Goal: Complete application form: Complete application form

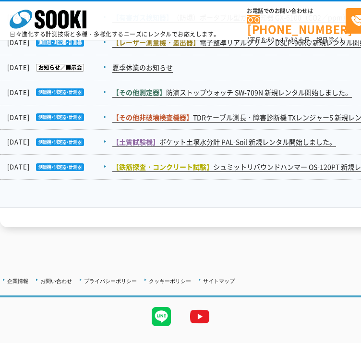
scroll to position [1638, 0]
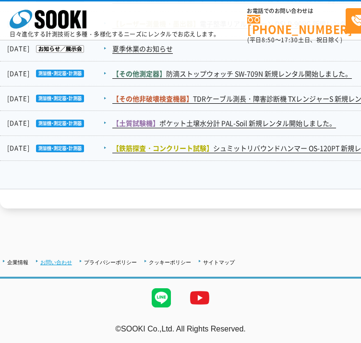
click at [56, 261] on link "お問い合わせ" at bounding box center [56, 262] width 32 height 6
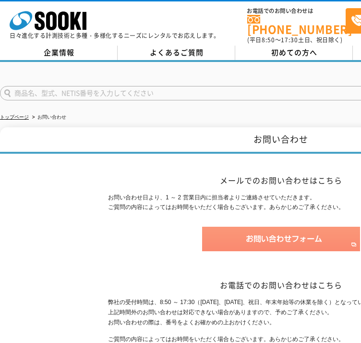
click at [242, 227] on img at bounding box center [281, 239] width 158 height 24
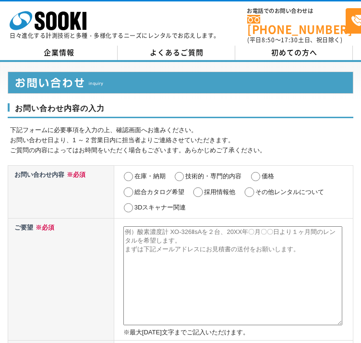
click at [268, 188] on label "その他レンタルについて" at bounding box center [289, 191] width 69 height 7
click at [255, 187] on input "その他レンタルについて" at bounding box center [249, 192] width 12 height 10
radio input "true"
click at [177, 236] on textarea at bounding box center [232, 275] width 219 height 99
click at [159, 235] on textarea at bounding box center [232, 275] width 219 height 99
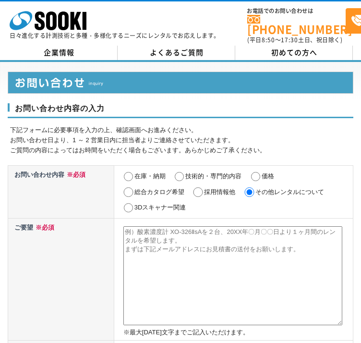
paste textarea "ご担当者様 突然のご連絡失礼いたします。 WonderConsulting株式会社にて、営業組織支援を担当しております橋本と申します。 貴社の通信製品に関する…"
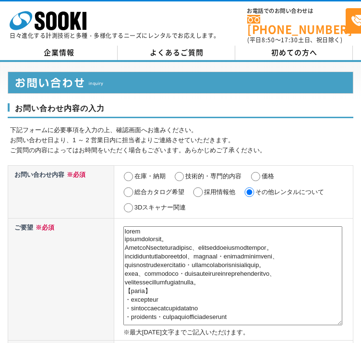
click at [125, 226] on textarea at bounding box center [232, 275] width 219 height 99
click at [133, 226] on textarea at bounding box center [232, 275] width 219 height 99
paste textarea "ソーキ株式会社"
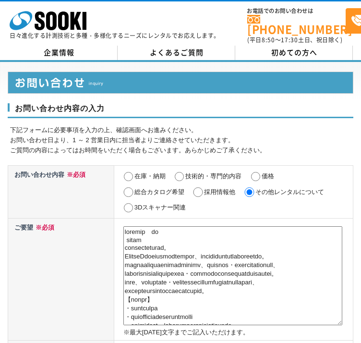
click at [124, 243] on textarea at bounding box center [232, 275] width 219 height 99
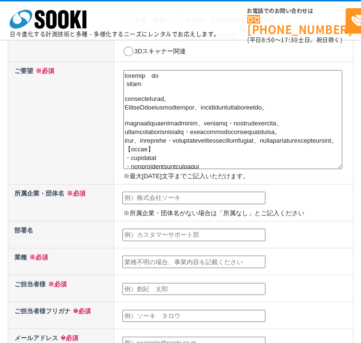
click at [125, 162] on textarea at bounding box center [232, 119] width 219 height 99
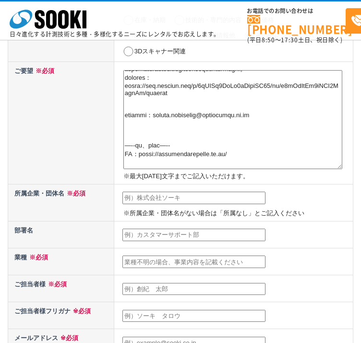
scroll to position [189, 0]
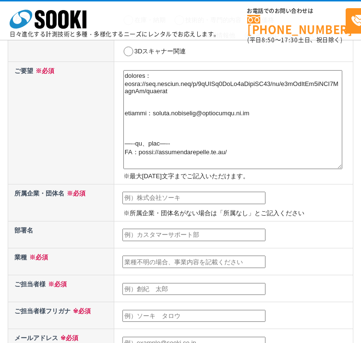
type textarea "ソーキ株式会社　御中 ご担当者様 突然のご連絡失礼いたします。 WonderConsulting株式会社にて、営業組織支援を担当しております橋本と申します。 …"
click at [138, 199] on input "text" at bounding box center [193, 198] width 143 height 12
type input "WonderConsulting株式会社"
type input "橋本ゆかり"
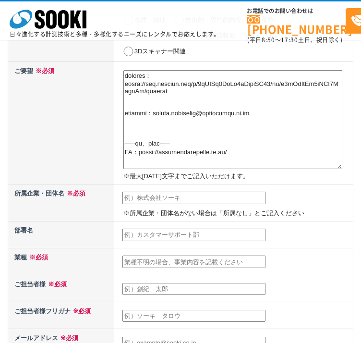
type input "yukari.hashimoto@wonderlabo.co.jp"
type input "141"
select select "13"
type input "品川区西五反田"
click at [145, 239] on input "text" at bounding box center [193, 235] width 143 height 12
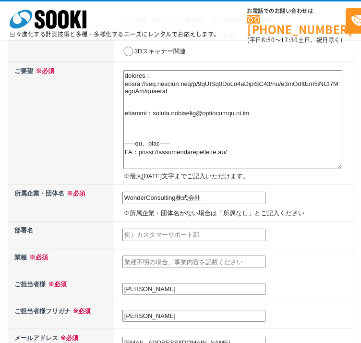
type input "セールスコンサルティンググループ"
click at [164, 260] on input "text" at bounding box center [193, 261] width 143 height 12
click at [268, 256] on td at bounding box center [233, 261] width 239 height 27
click at [185, 259] on input "text" at bounding box center [193, 261] width 143 height 12
click at [144, 259] on input "text" at bounding box center [193, 261] width 143 height 12
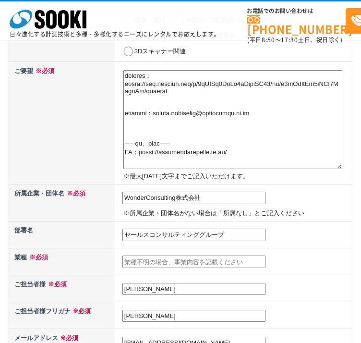
paste input "【伴走型支援】営業強化に向けたコンサルティングのご提案"
type input "【伴走型支援】営業強化に向けたコンサルティングのご提案"
click at [275, 258] on td "【伴走型支援】営業強化に向けたコンサルティングのご提案" at bounding box center [233, 261] width 239 height 27
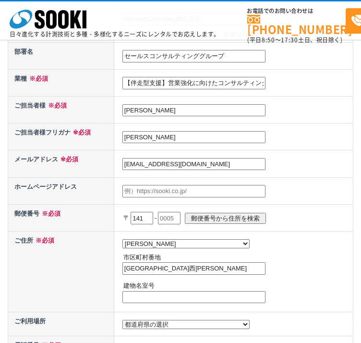
scroll to position [336, 0]
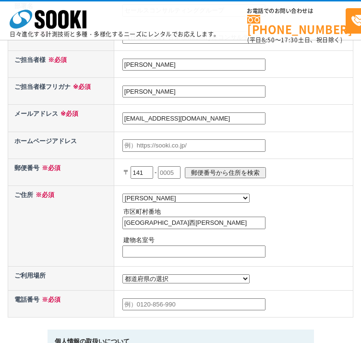
drag, startPoint x: 157, startPoint y: 87, endPoint x: 96, endPoint y: 78, distance: 62.7
click at [96, 78] on tr "ご担当者様フリガナ ※必須 橋本ゆかり" at bounding box center [180, 91] width 345 height 27
type input "ハシモトユカリ"
click at [145, 139] on input "text" at bounding box center [193, 145] width 143 height 12
paste input "https://wonderconsulting.co.jp/"
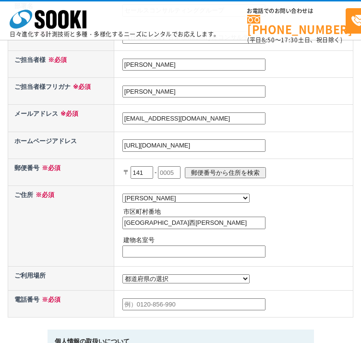
type input "https://wonderconsulting.co.jp/"
click at [176, 169] on input "text" at bounding box center [169, 172] width 23 height 12
type input "0031"
click at [181, 219] on input "品川区西五反田" at bounding box center [193, 223] width 143 height 12
type input "西五反田1丁目26番2号 五反田サンハイツビル2F"
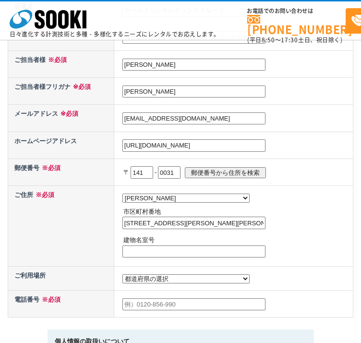
drag, startPoint x: 193, startPoint y: 219, endPoint x: 273, endPoint y: 220, distance: 79.2
click at [273, 220] on td "都道府県の選択 北海道 青森県 岩手県 宮城県 秋田県 山形県 福島県 茨城県 栃木県 群馬県 埼玉県 千葉県 東京都 神奈川県 新潟県 富山県 石川県 福井…" at bounding box center [233, 225] width 239 height 81
click at [176, 248] on input "text" at bounding box center [193, 251] width 143 height 12
paste input "五反田サンハイツビル2F"
type input "五反田サンハイツビル2F"
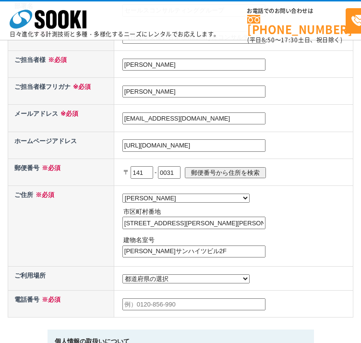
drag, startPoint x: 190, startPoint y: 219, endPoint x: 282, endPoint y: 224, distance: 92.3
click at [280, 223] on td "都道府県の選択 北海道 青森県 岩手県 宮城県 秋田県 山形県 福島県 茨城県 栃木県 群馬県 埼玉県 千葉県 東京都 神奈川県 新潟県 富山県 石川県 福井…" at bounding box center [233, 225] width 239 height 81
type input "西五反田1丁目26番2号"
click at [295, 207] on p "市区町村番地" at bounding box center [237, 212] width 228 height 10
click at [158, 275] on select "都道府県の選択 利用場所未定 北海道 青森県 岩手県 宮城県 秋田県 山形県 福島県 茨城県 栃木県 群馬県 埼玉県 千葉県 東京都 神奈川県 新潟県 富山県…" at bounding box center [185, 278] width 127 height 9
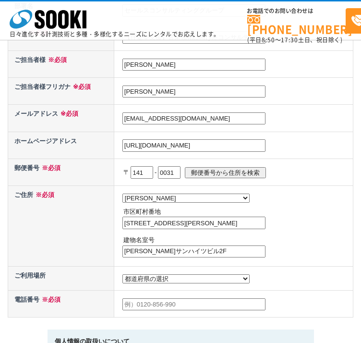
click at [221, 266] on td "都道府県の選択 利用場所未定 北海道 青森県 岩手県 宮城県 秋田県 山形県 福島県 茨城県 栃木県 群馬県 埼玉県 千葉県 東京都 神奈川県 新潟県 富山県…" at bounding box center [233, 225] width 239 height 81
click at [177, 304] on input "text" at bounding box center [193, 304] width 143 height 12
type input "08043195613"
click at [254, 266] on td "都道府県の選択 利用場所未定 北海道 青森県 岩手県 宮城県 秋田県 山形県 福島県 茨城県 栃木県 群馬県 埼玉県 千葉県 東京都 神奈川県 新潟県 富山県…" at bounding box center [233, 225] width 239 height 81
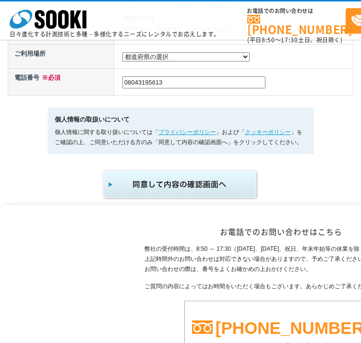
scroll to position [560, 0]
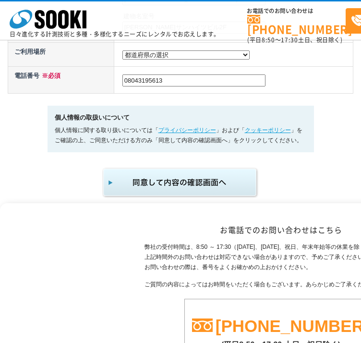
click at [189, 179] on img "submit" at bounding box center [180, 183] width 157 height 32
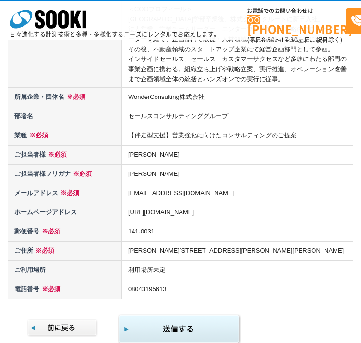
scroll to position [784, 0]
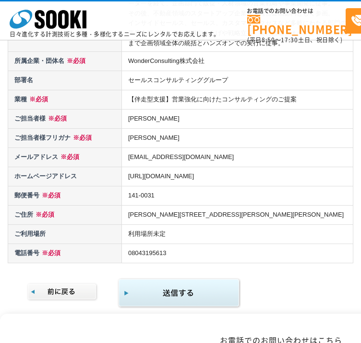
click at [150, 283] on img "submit" at bounding box center [179, 293] width 123 height 31
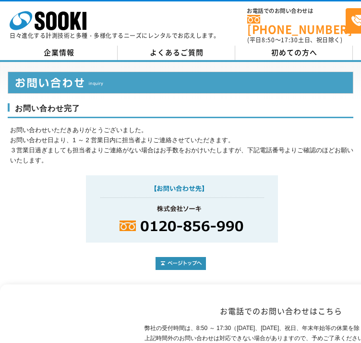
click at [52, 106] on h3 "お問い合わせ完了" at bounding box center [181, 110] width 346 height 15
click at [59, 79] on img at bounding box center [181, 83] width 346 height 22
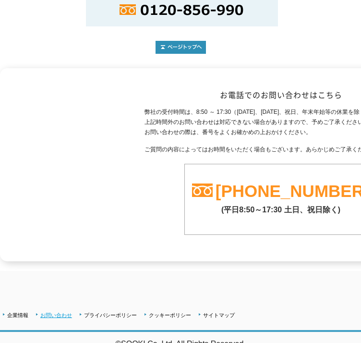
click at [54, 312] on link "お問い合わせ" at bounding box center [56, 315] width 32 height 6
